Goal: Share content: Share content

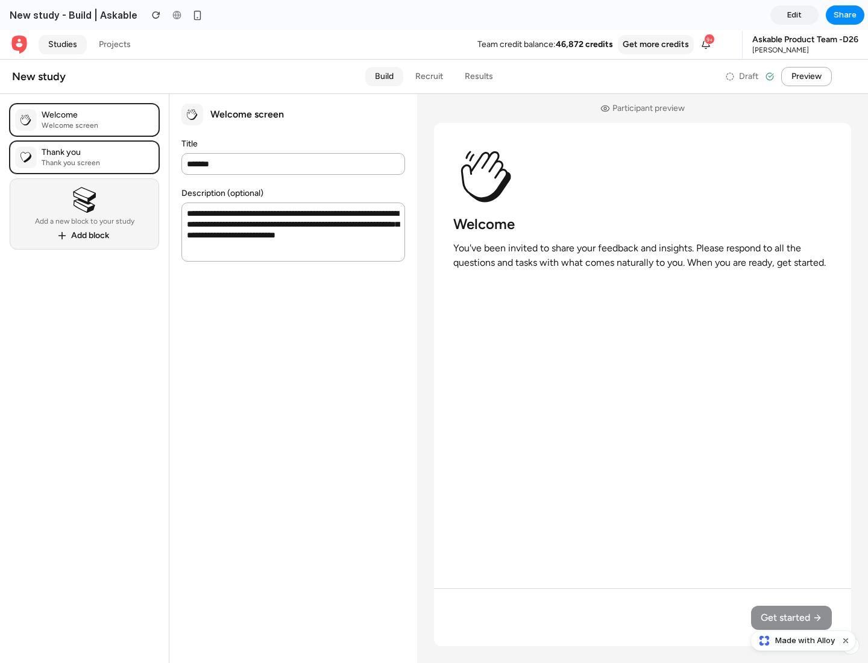
click at [846, 15] on span "Share" at bounding box center [845, 15] width 23 height 12
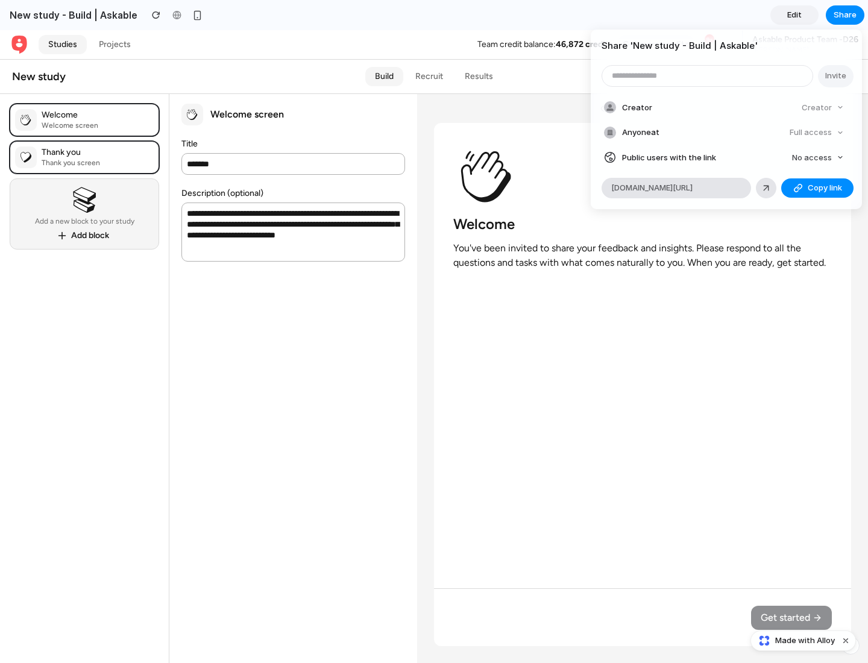
click at [818, 188] on span "Copy link" at bounding box center [825, 188] width 34 height 12
click at [805, 641] on div "Share ' New study - Build | Askable ' Invite Creator Creator Anyone at Full acc…" at bounding box center [434, 331] width 868 height 663
